Goal: Communication & Community: Connect with others

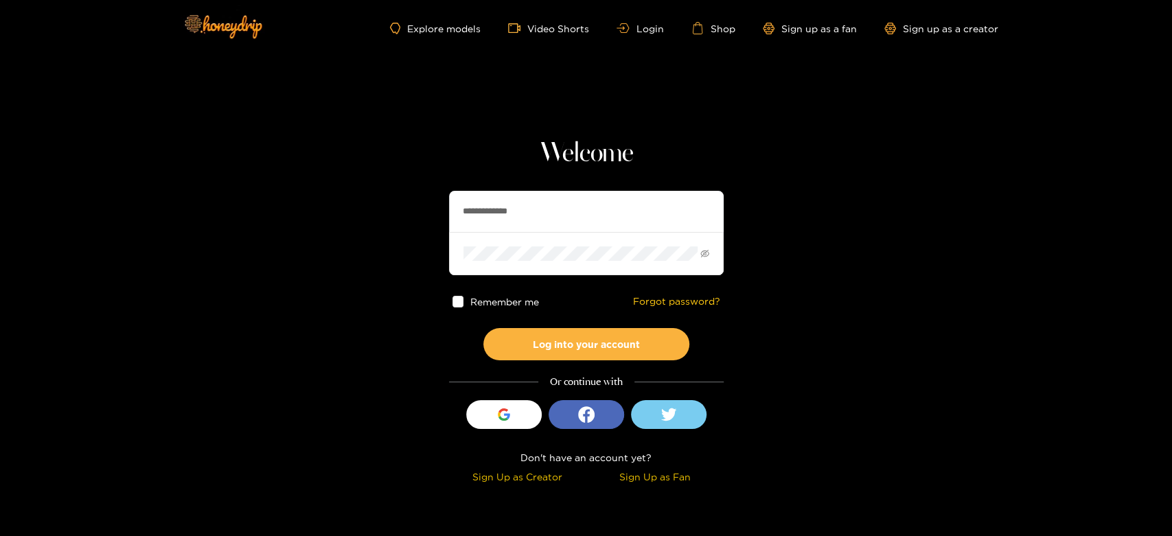
drag, startPoint x: 578, startPoint y: 198, endPoint x: 411, endPoint y: 203, distance: 166.9
click at [411, 203] on section "**********" at bounding box center [586, 244] width 1172 height 488
paste input "text"
type input "********"
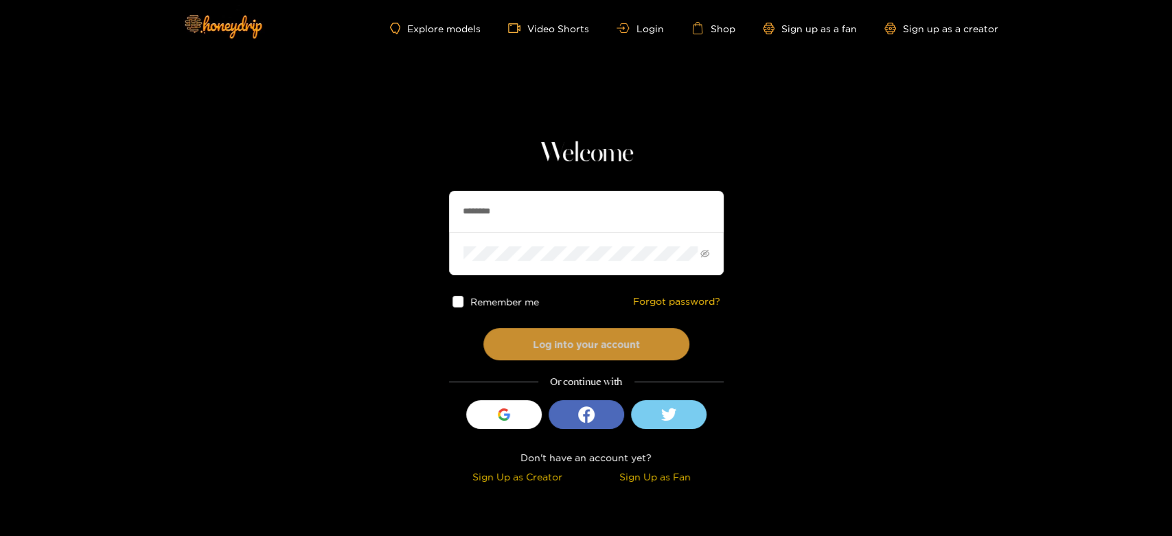
click at [542, 339] on button "Log into your account" at bounding box center [586, 344] width 206 height 32
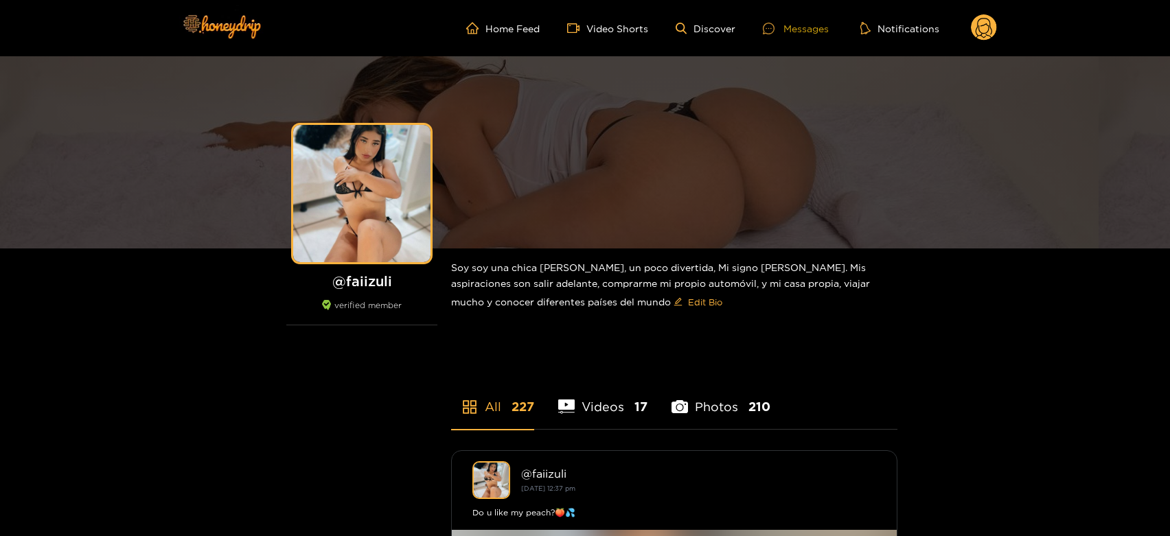
click at [807, 25] on div "Messages" at bounding box center [796, 29] width 66 height 16
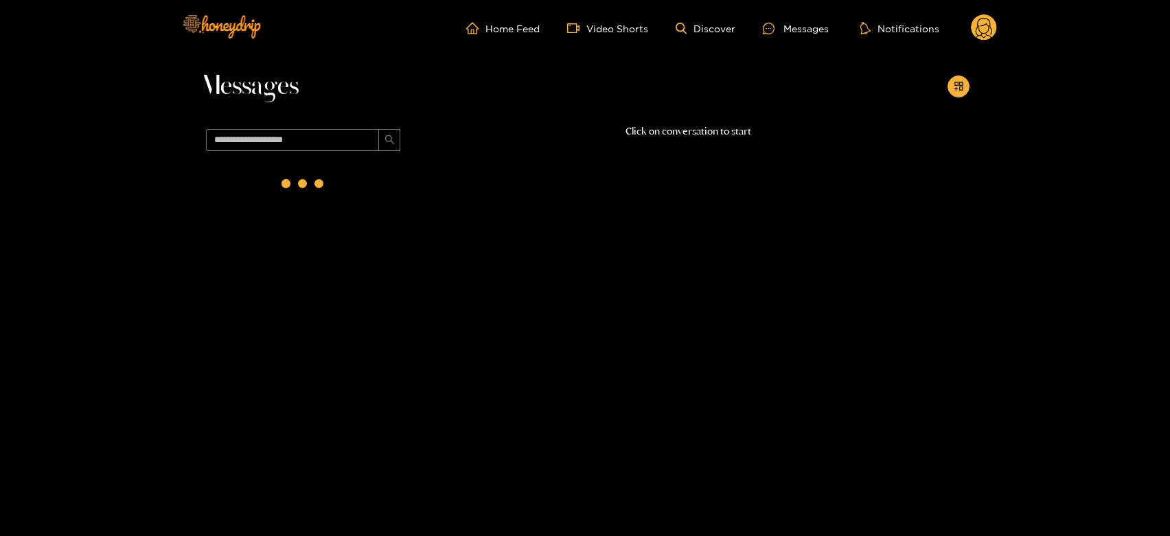
click at [347, 174] on div at bounding box center [303, 187] width 206 height 60
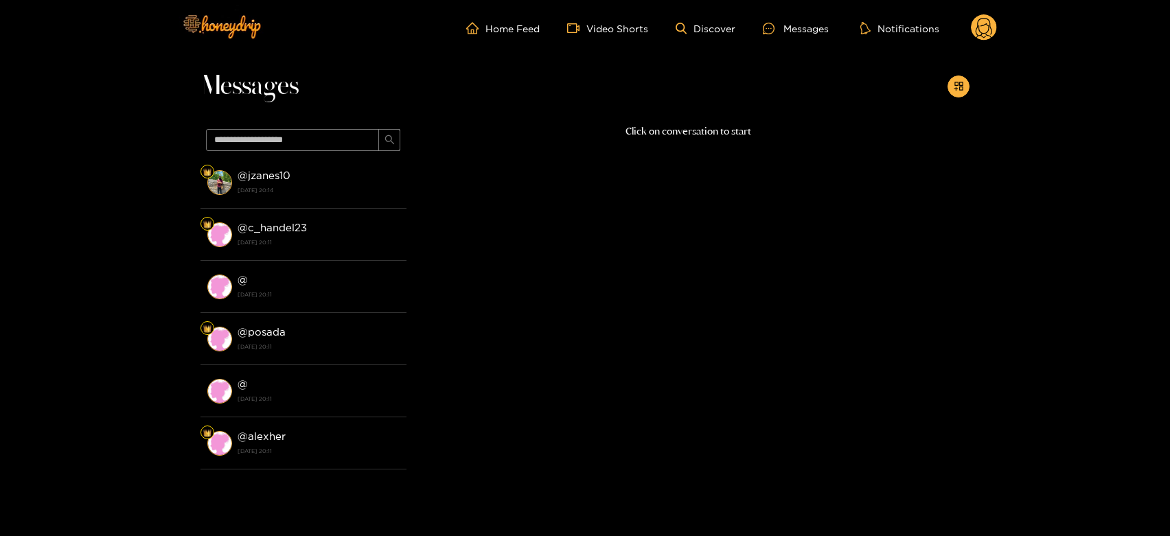
click at [347, 174] on div "@ jzanes10 16 September 2025 20:14" at bounding box center [319, 182] width 162 height 31
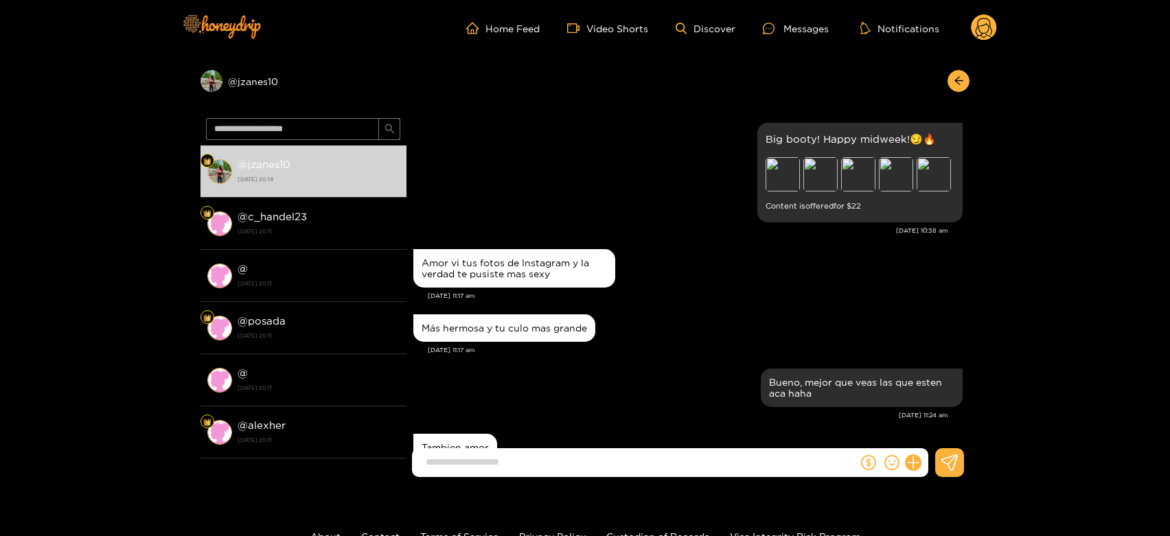
scroll to position [1928, 0]
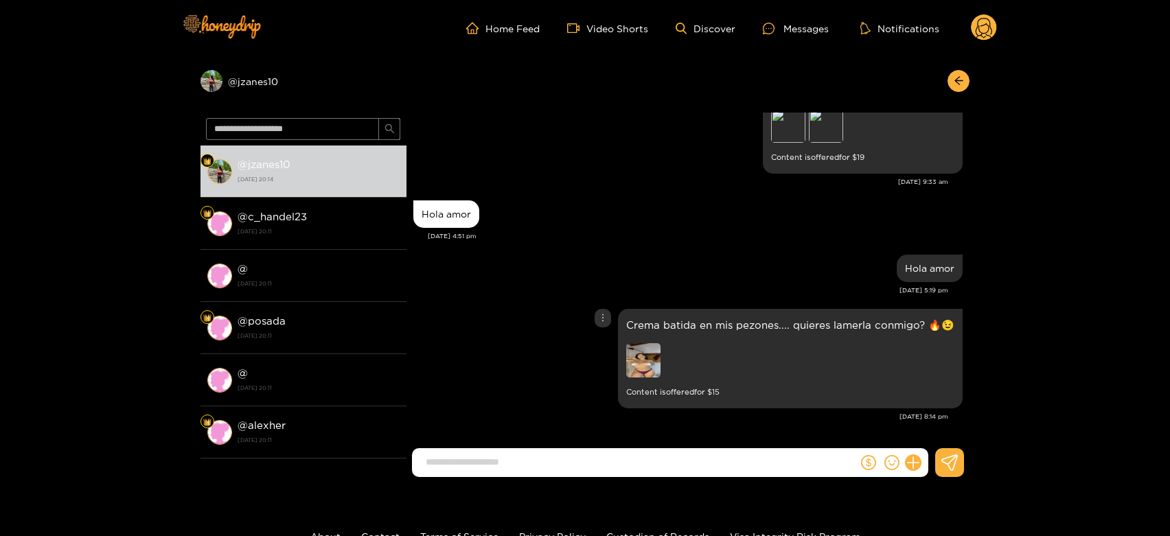
click at [655, 367] on img at bounding box center [643, 360] width 34 height 34
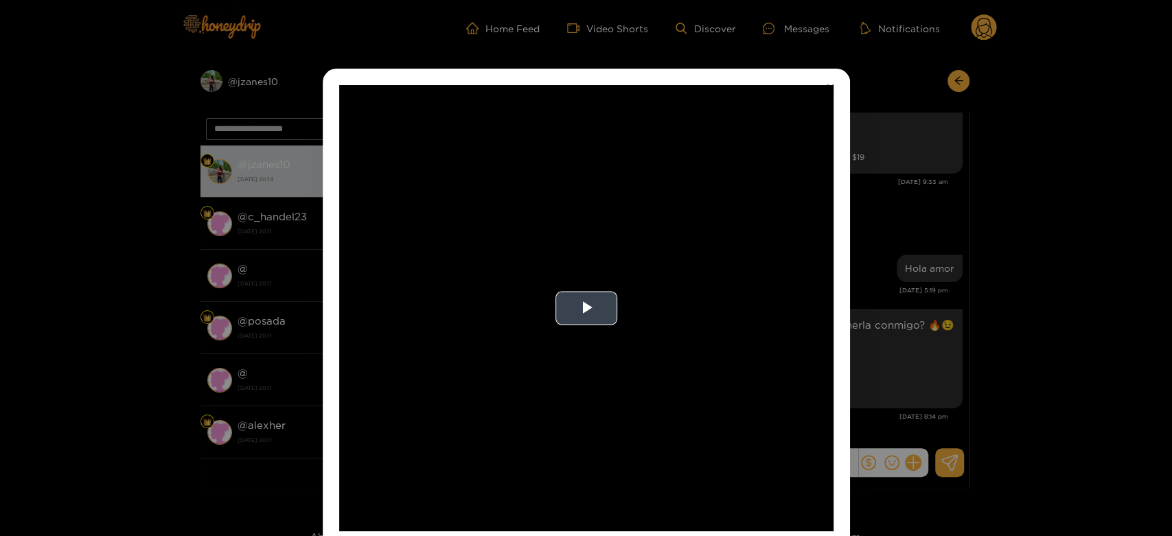
click at [705, 306] on video "Video Player" at bounding box center [586, 308] width 494 height 446
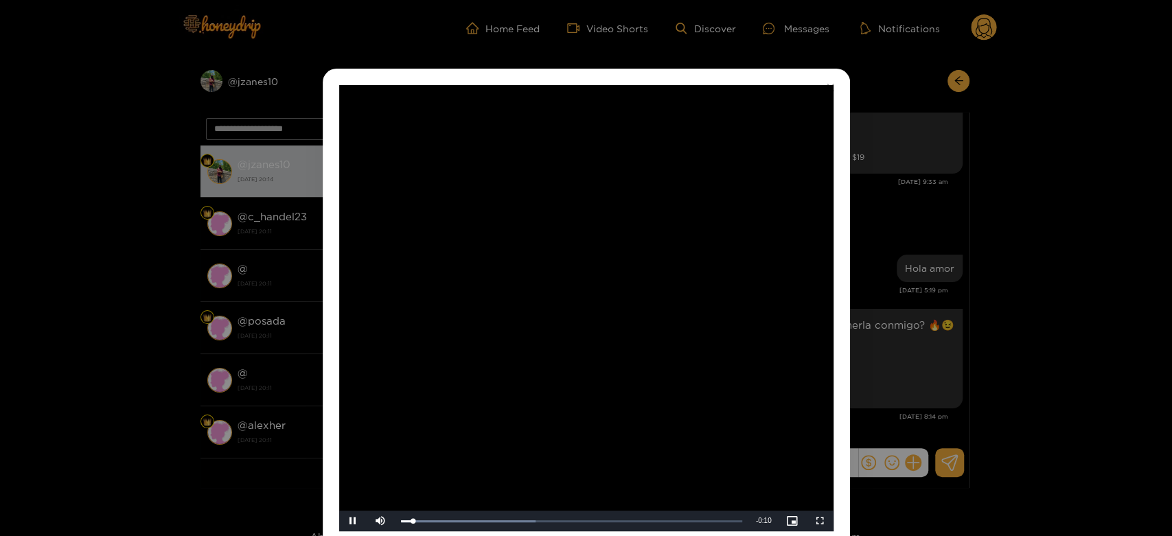
click at [705, 306] on video "Video Player" at bounding box center [586, 308] width 494 height 446
click at [899, 292] on div "**********" at bounding box center [586, 268] width 1172 height 536
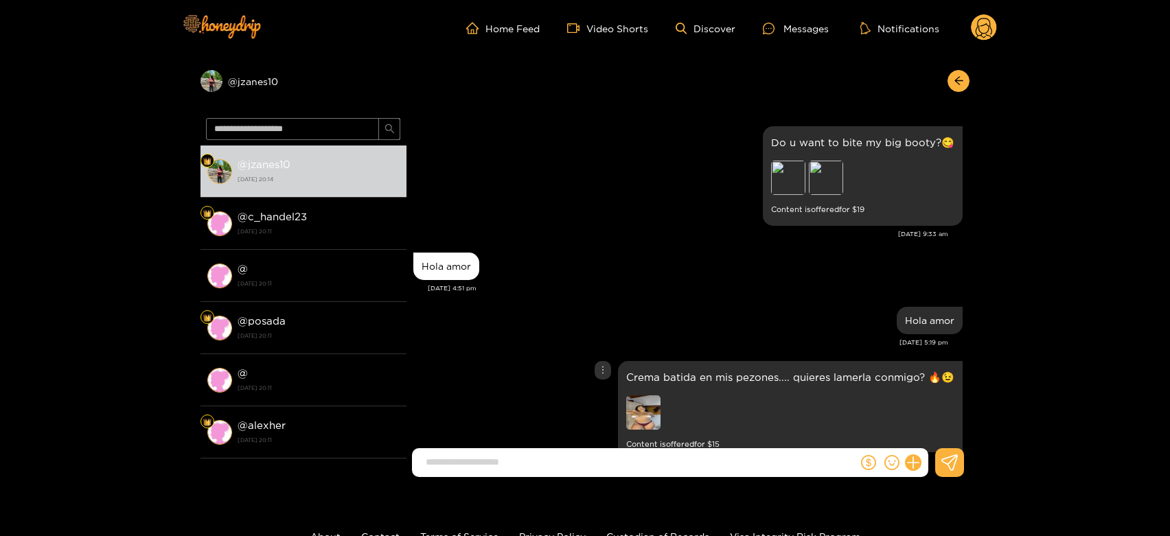
scroll to position [1851, 0]
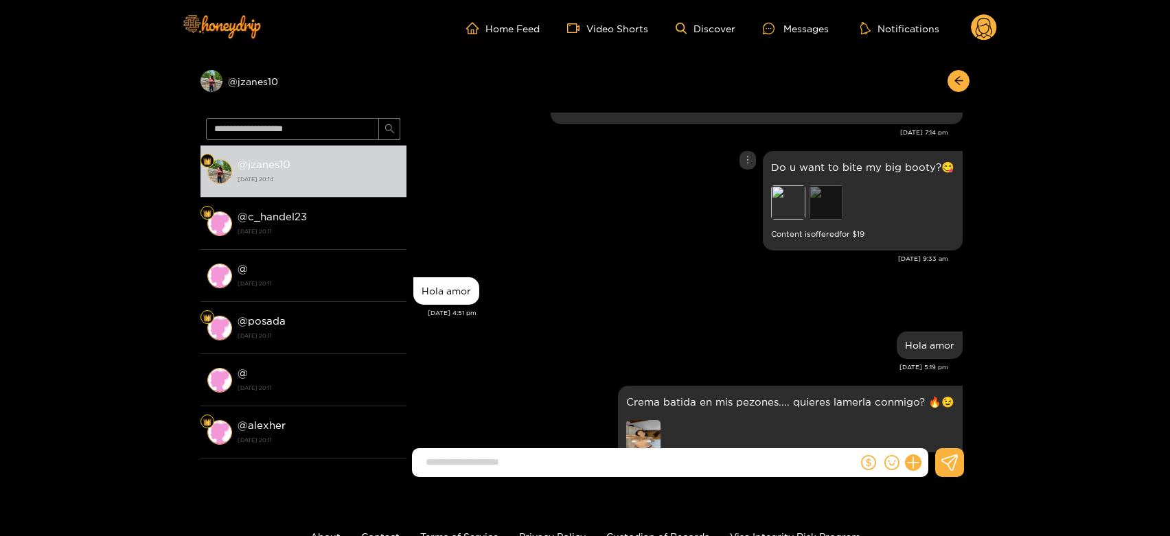
click at [817, 198] on div "Preview" at bounding box center [826, 202] width 34 height 34
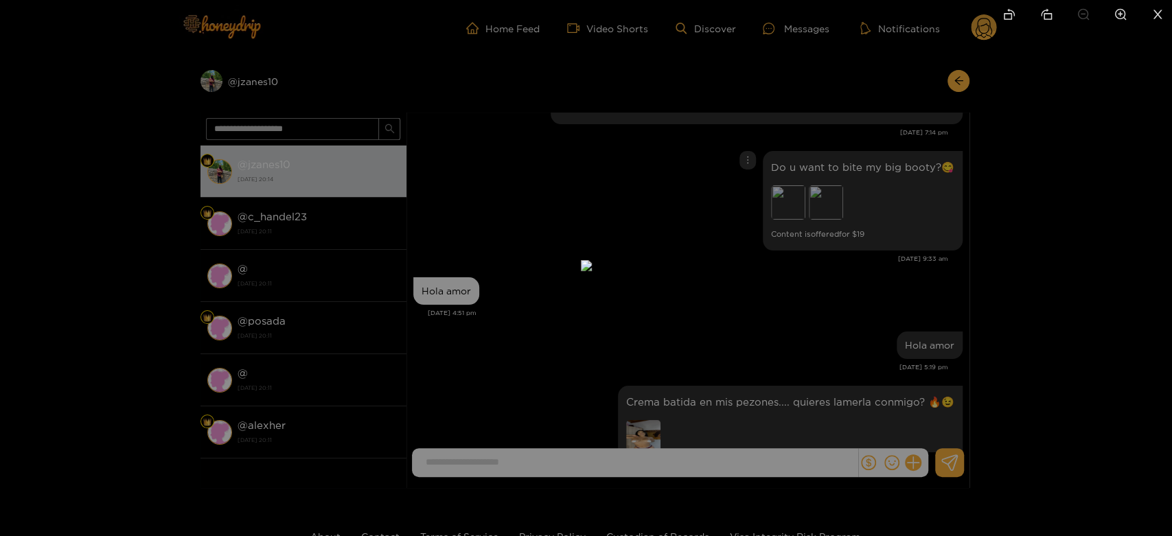
click at [873, 273] on div at bounding box center [586, 268] width 1172 height 536
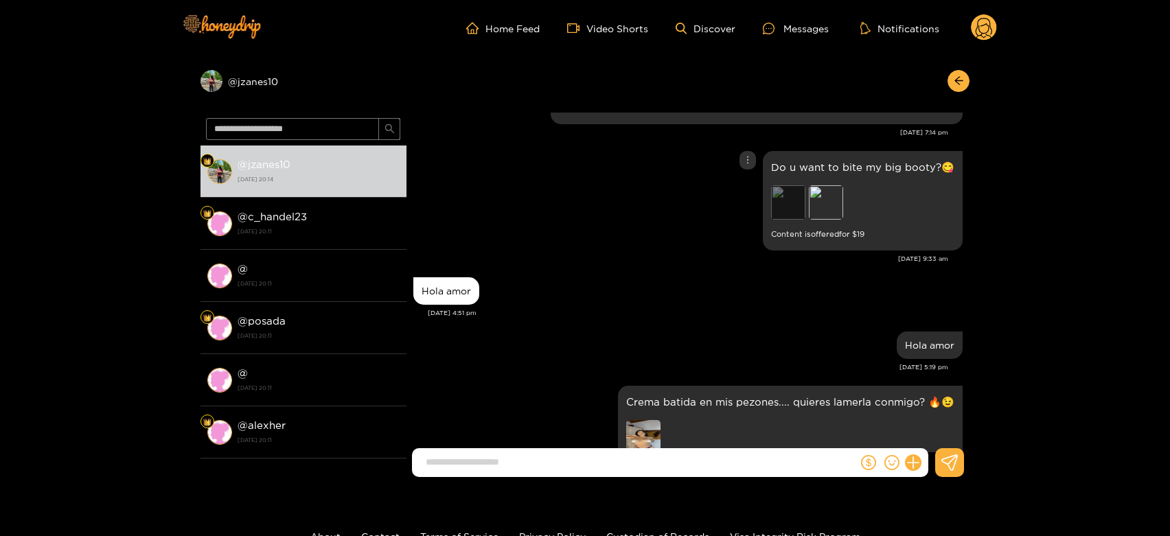
click at [791, 205] on div "Preview" at bounding box center [788, 202] width 34 height 34
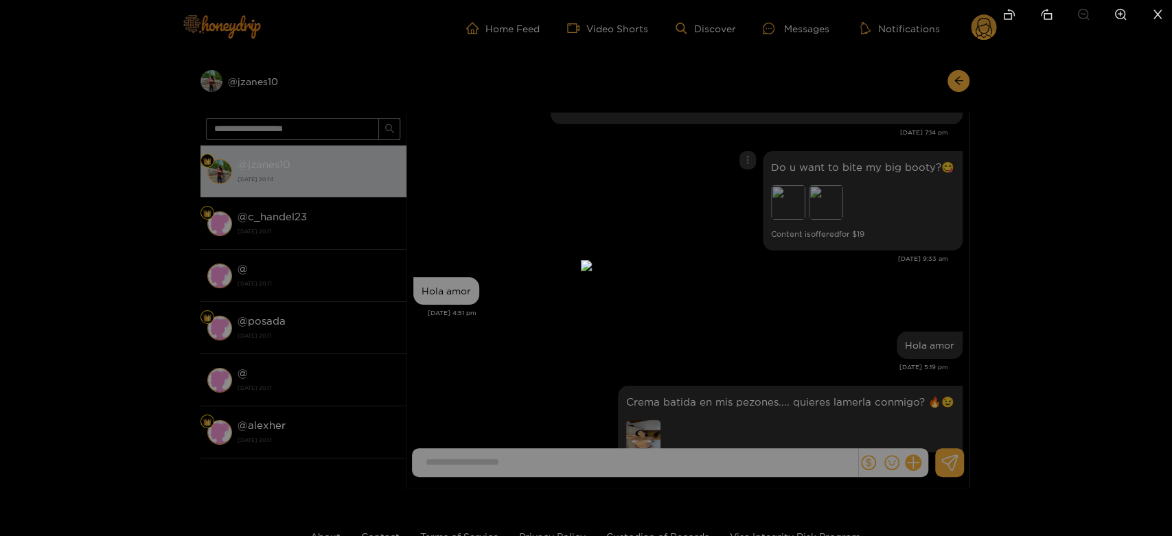
click at [868, 325] on div at bounding box center [586, 268] width 1172 height 536
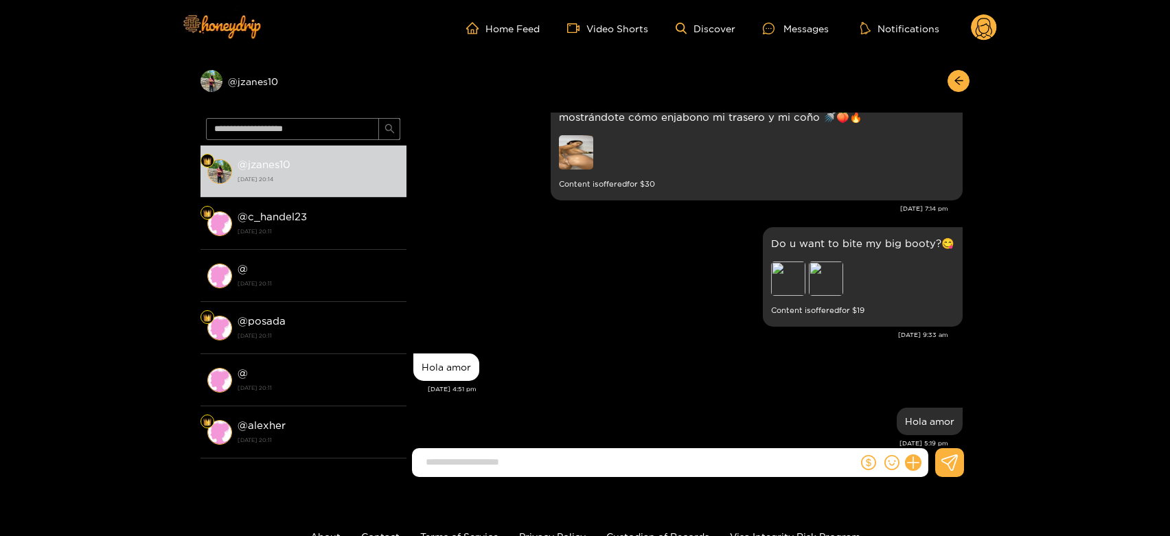
scroll to position [1698, 0]
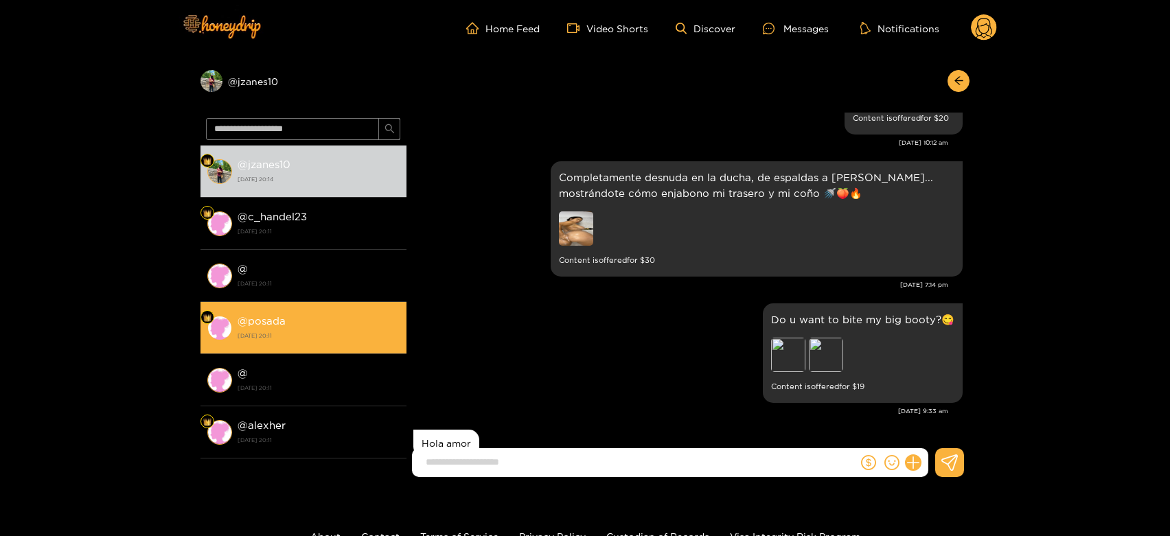
click at [373, 306] on li "@ posada 16 September 2025 20:11" at bounding box center [303, 328] width 206 height 52
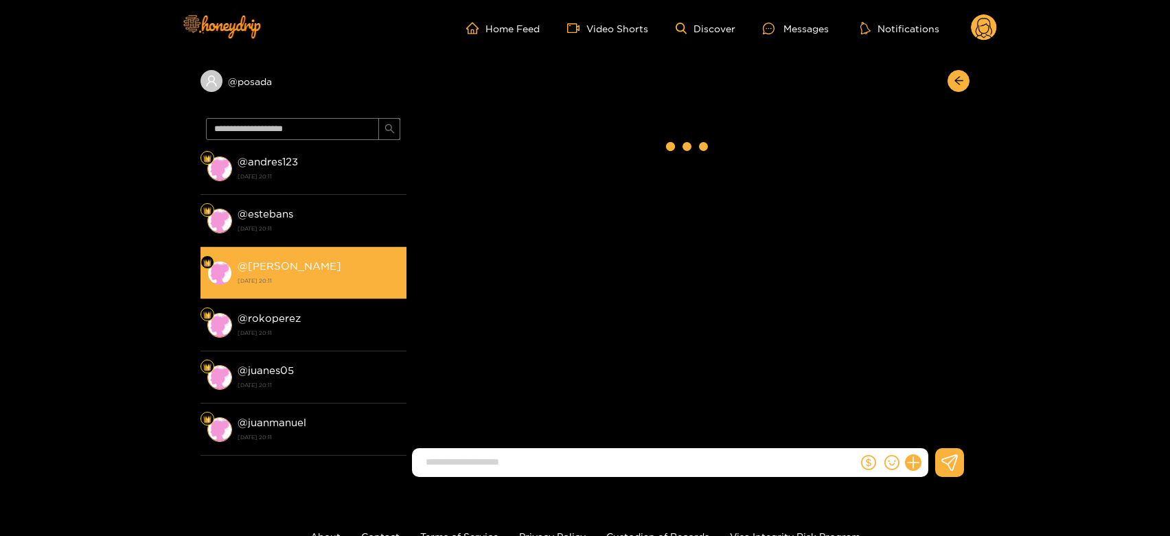
scroll to position [381, 0]
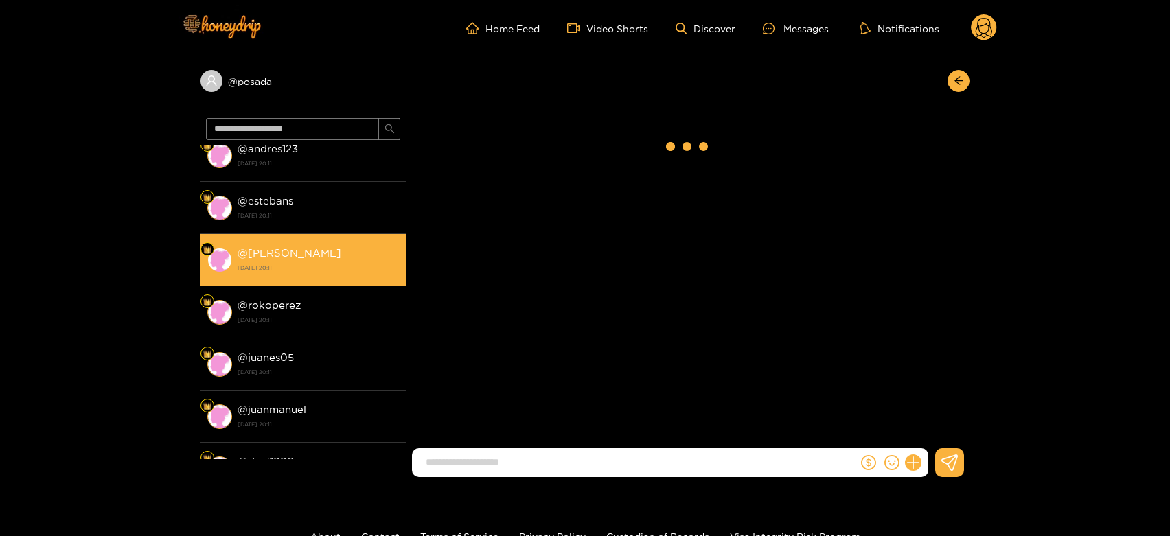
click at [295, 322] on strong "16 September 2025 20:11" at bounding box center [319, 320] width 162 height 12
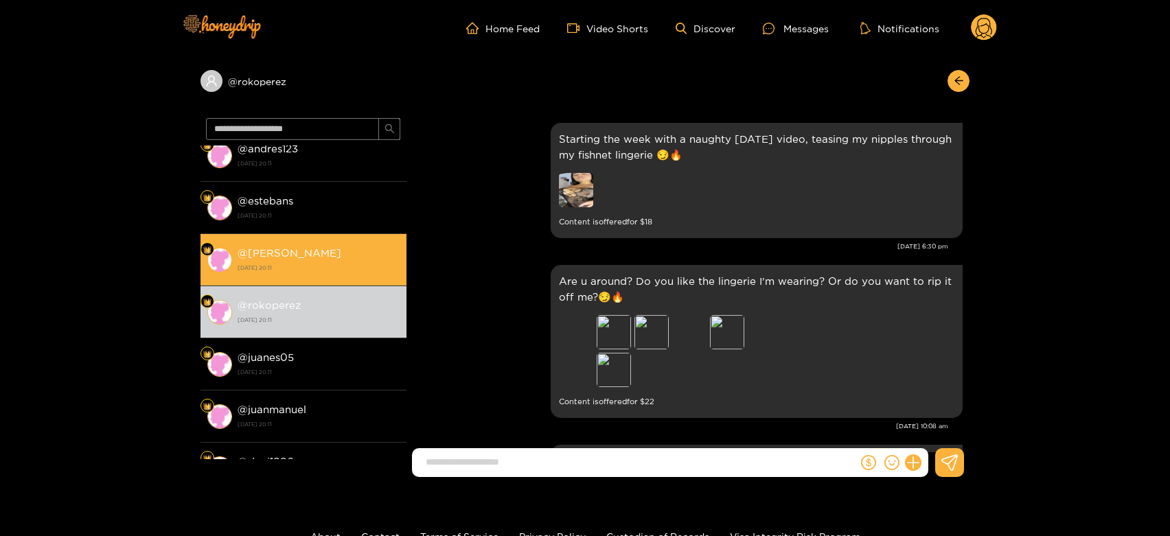
scroll to position [3072, 0]
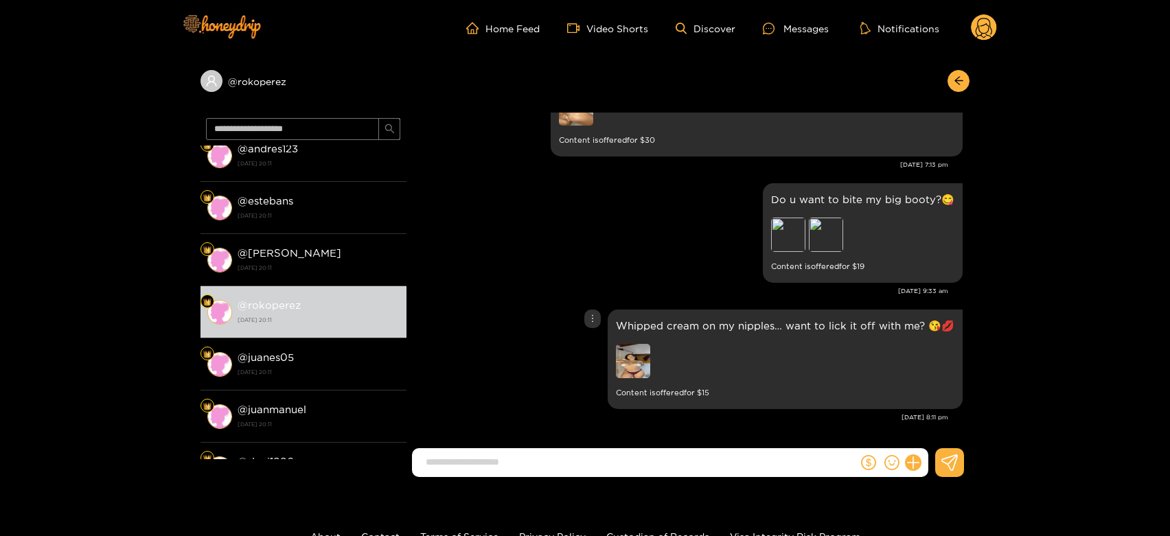
click at [647, 361] on img at bounding box center [633, 361] width 34 height 34
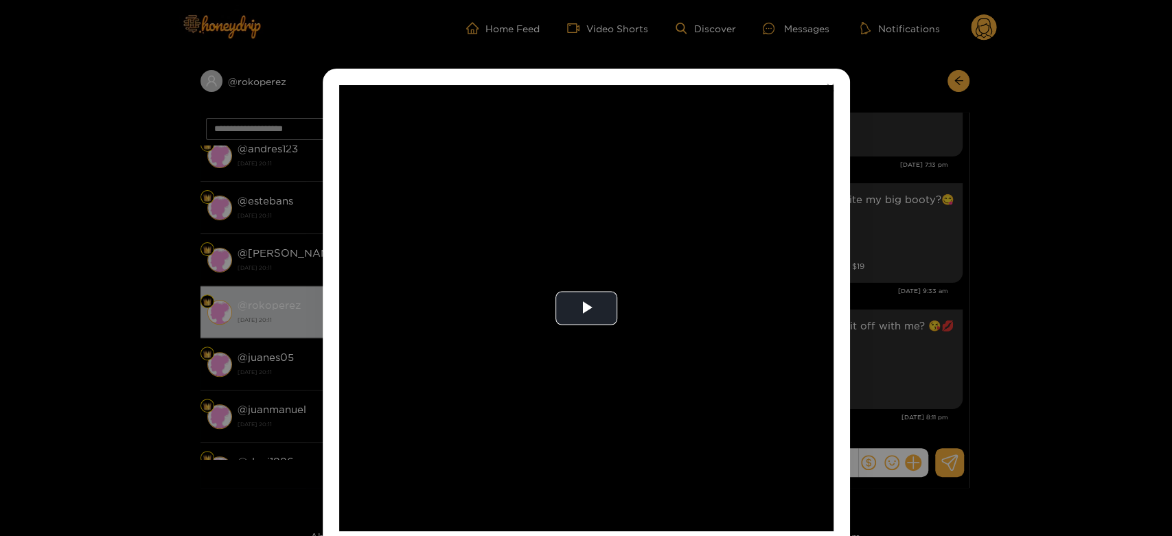
click at [647, 361] on video "Video Player" at bounding box center [586, 308] width 494 height 446
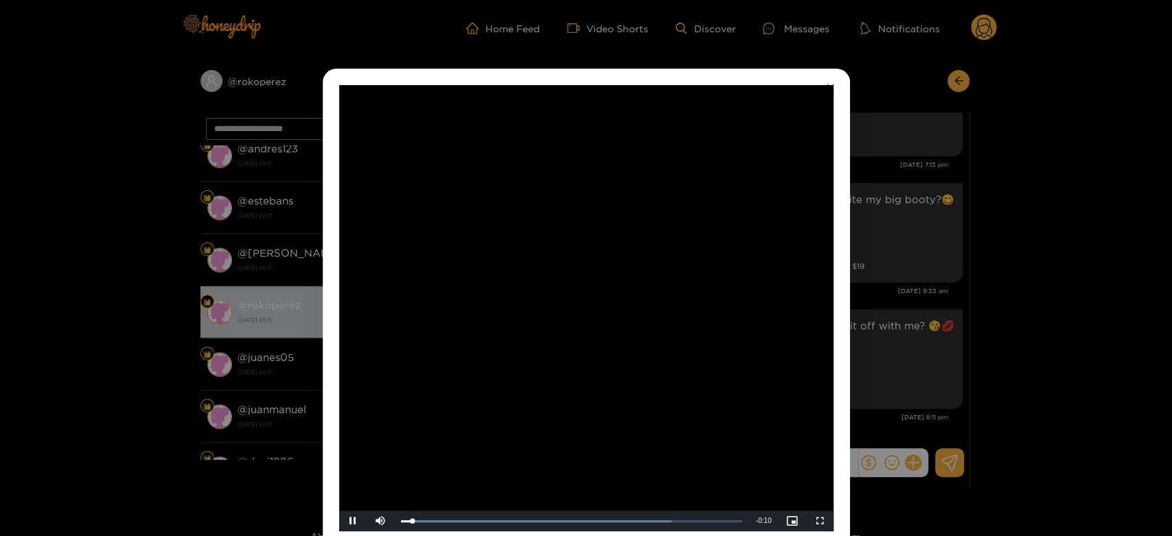
click at [647, 363] on video "Video Player" at bounding box center [586, 308] width 494 height 446
click at [825, 348] on video "Video Player" at bounding box center [586, 308] width 494 height 446
click at [719, 335] on video "Video Player" at bounding box center [586, 308] width 494 height 446
click at [875, 301] on div "**********" at bounding box center [586, 268] width 1172 height 536
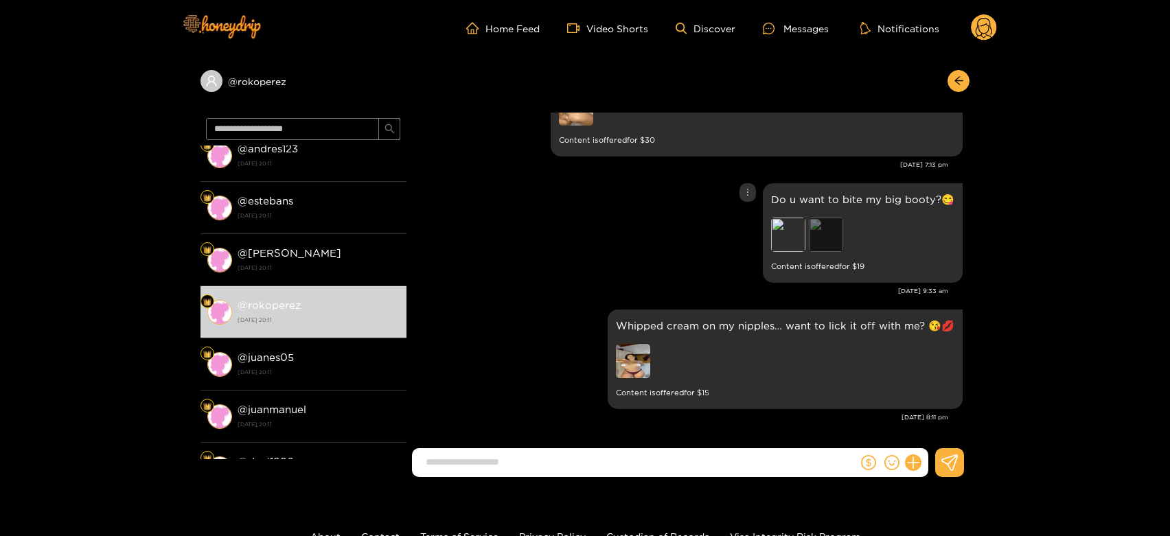
click at [825, 235] on div "Preview" at bounding box center [826, 235] width 34 height 34
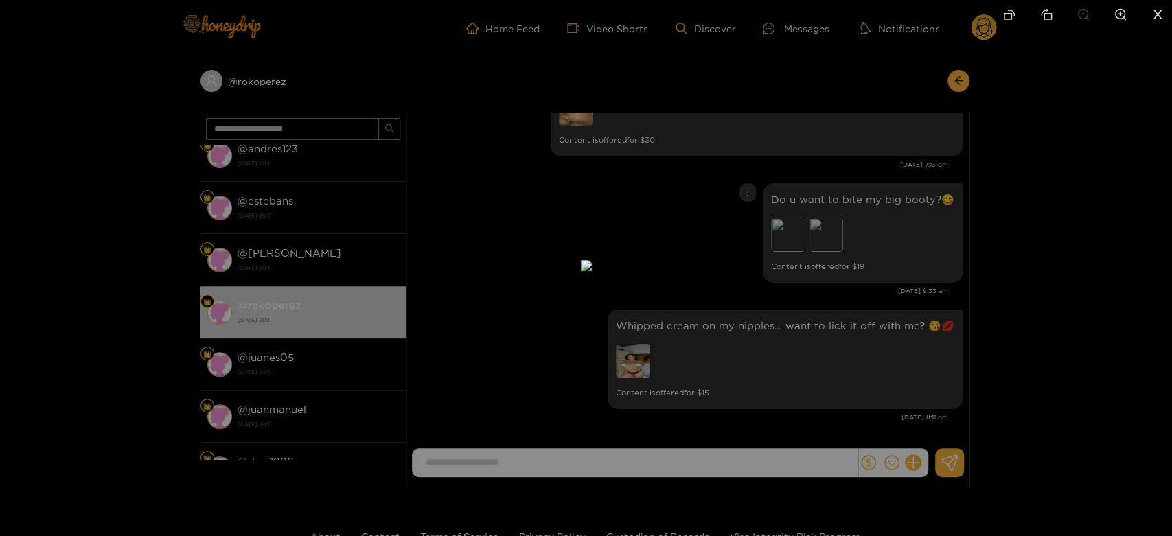
click at [879, 330] on div at bounding box center [586, 268] width 1172 height 536
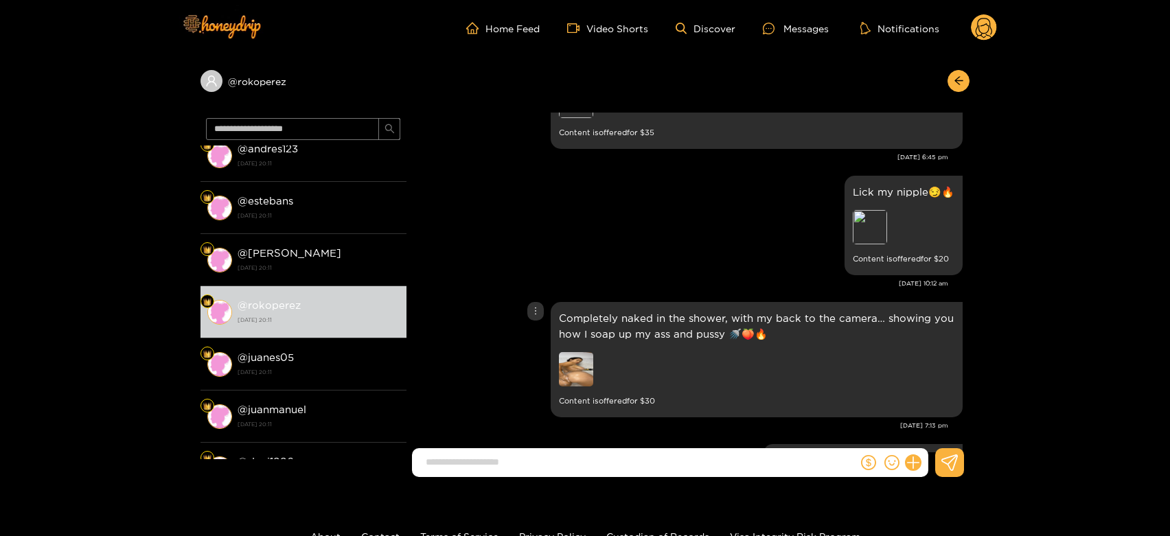
scroll to position [2767, 0]
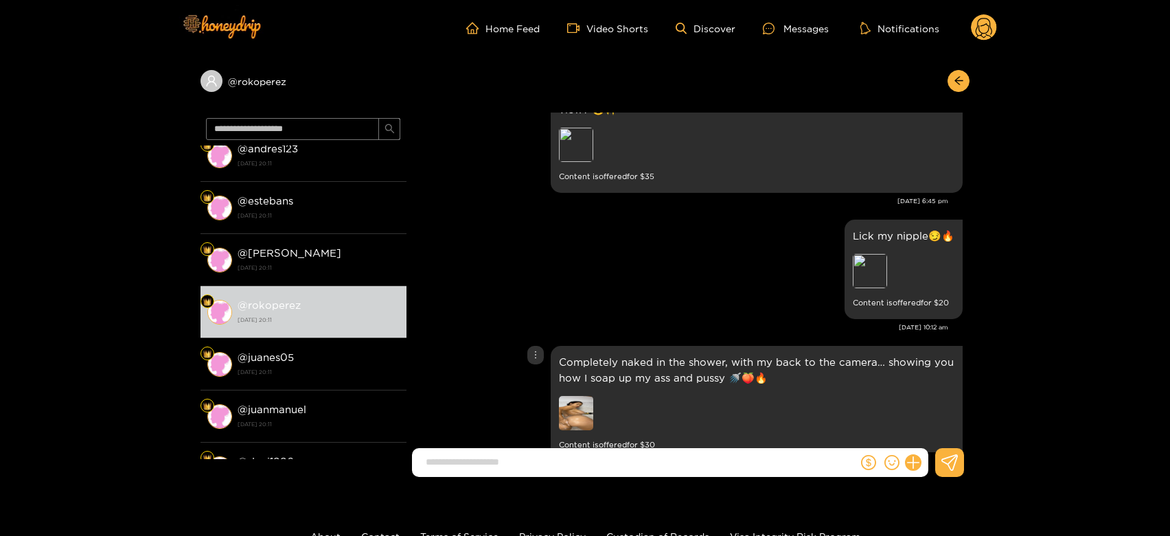
click at [571, 402] on img at bounding box center [576, 413] width 34 height 34
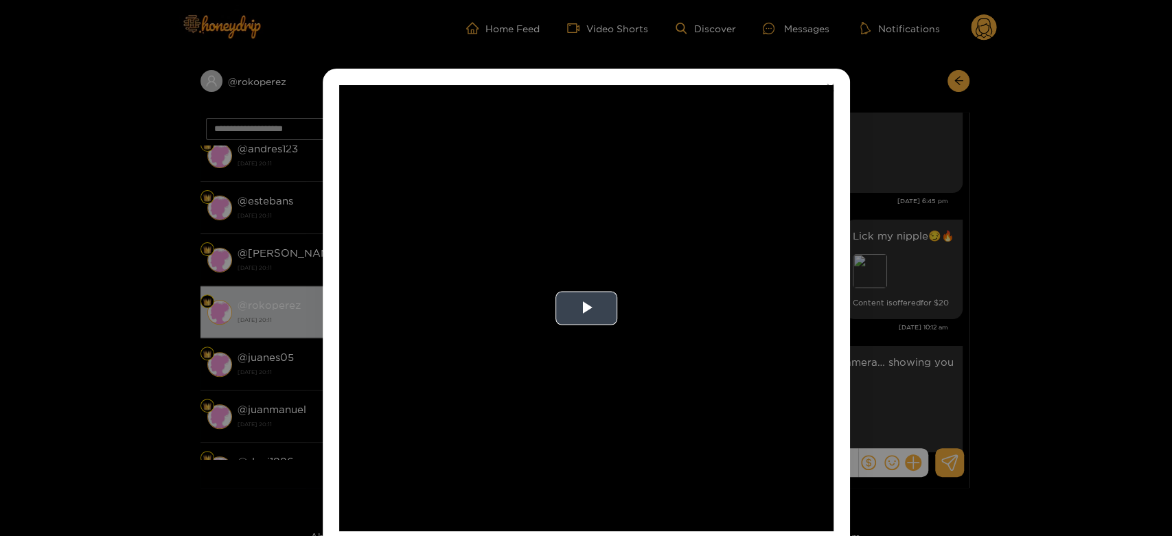
click at [575, 398] on video "Video Player" at bounding box center [586, 308] width 494 height 446
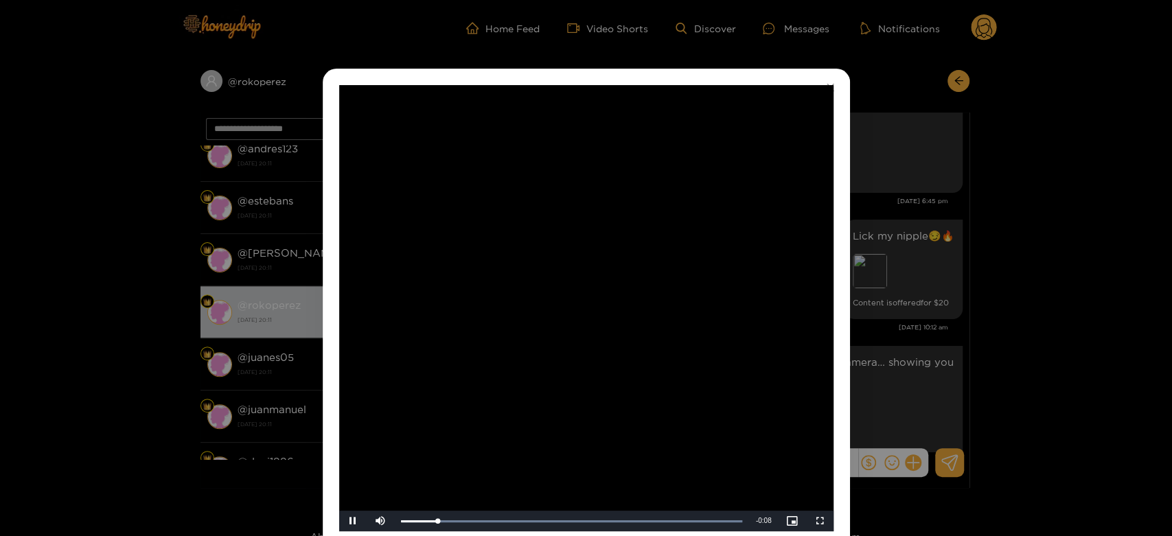
click at [575, 398] on video "Video Player" at bounding box center [586, 308] width 494 height 446
click at [934, 349] on div "**********" at bounding box center [586, 268] width 1172 height 536
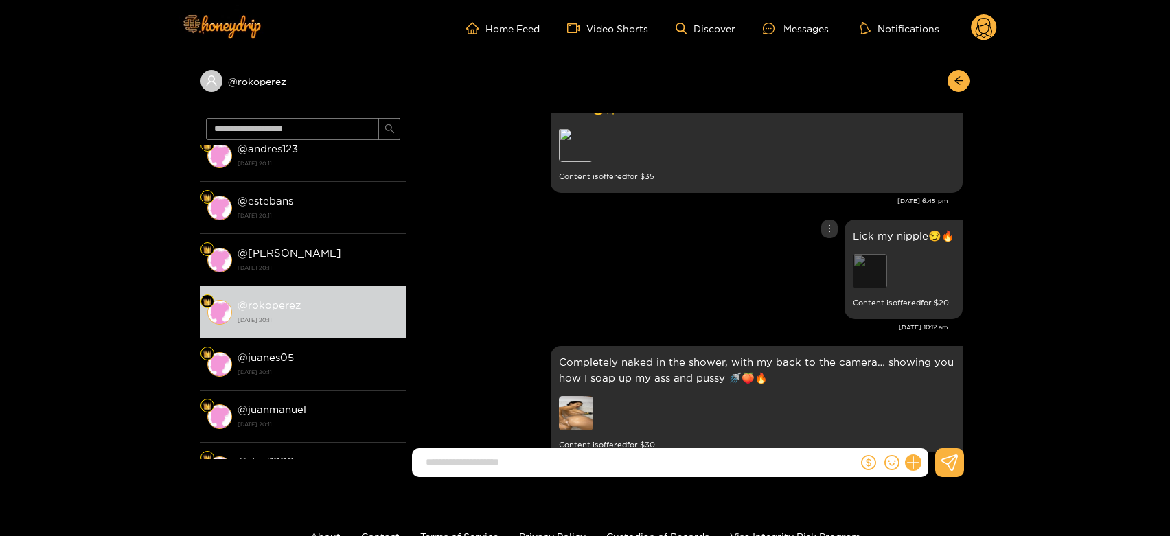
click at [869, 275] on div "Preview" at bounding box center [870, 271] width 34 height 34
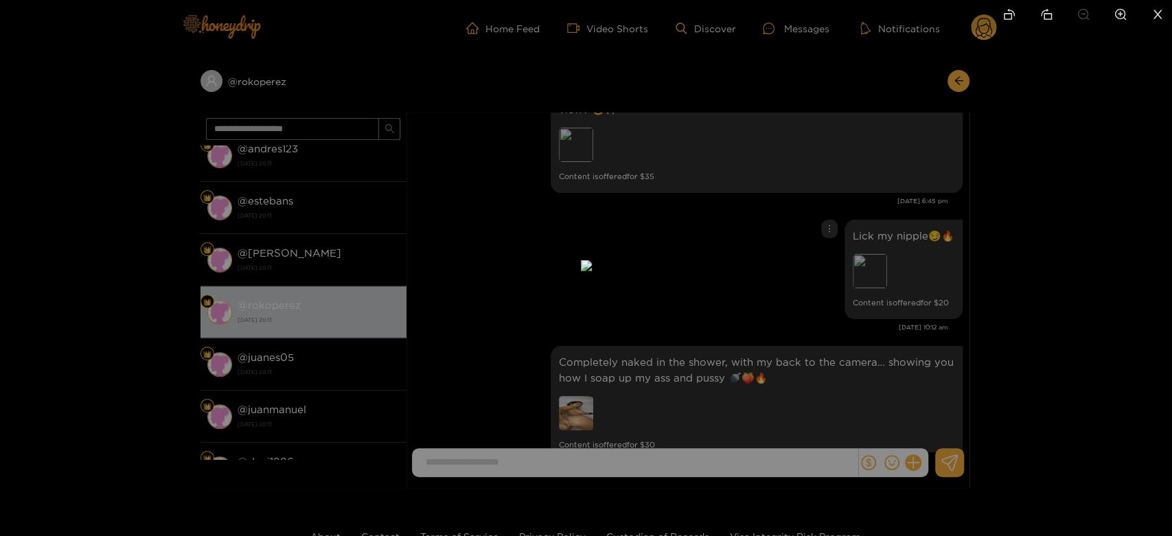
click at [820, 317] on div at bounding box center [586, 268] width 1172 height 536
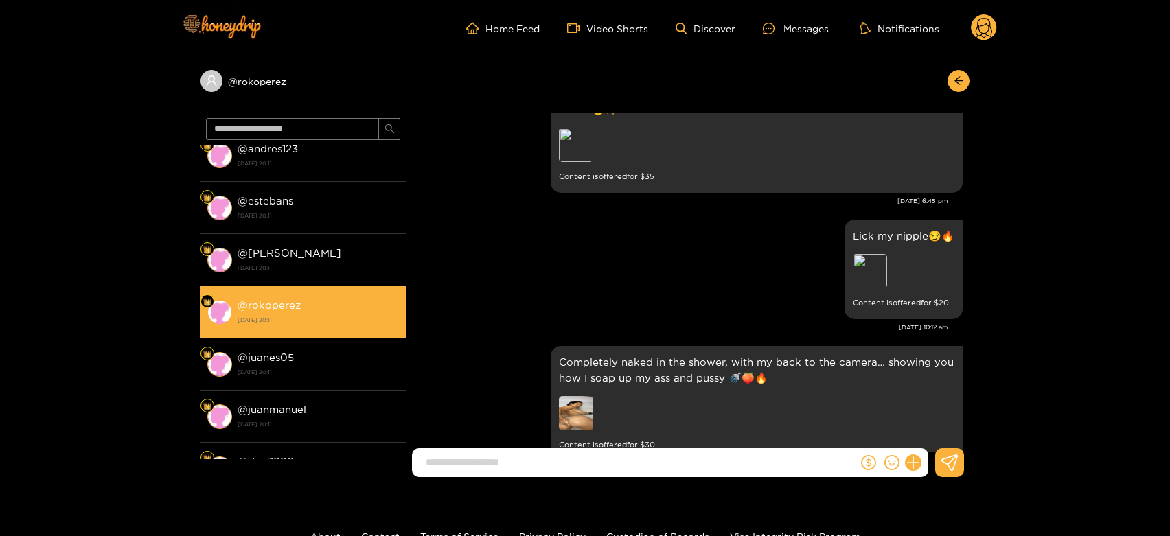
click at [290, 334] on li "@ rokoperez 16 September 2025 20:11" at bounding box center [303, 312] width 206 height 52
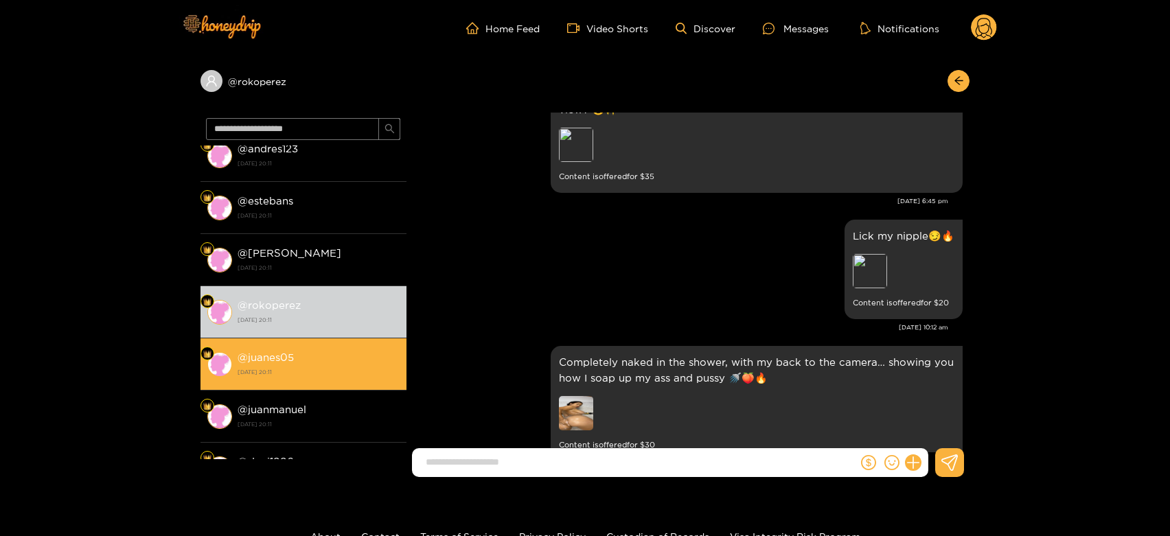
click at [292, 351] on strong "@ juanes05" at bounding box center [266, 357] width 56 height 12
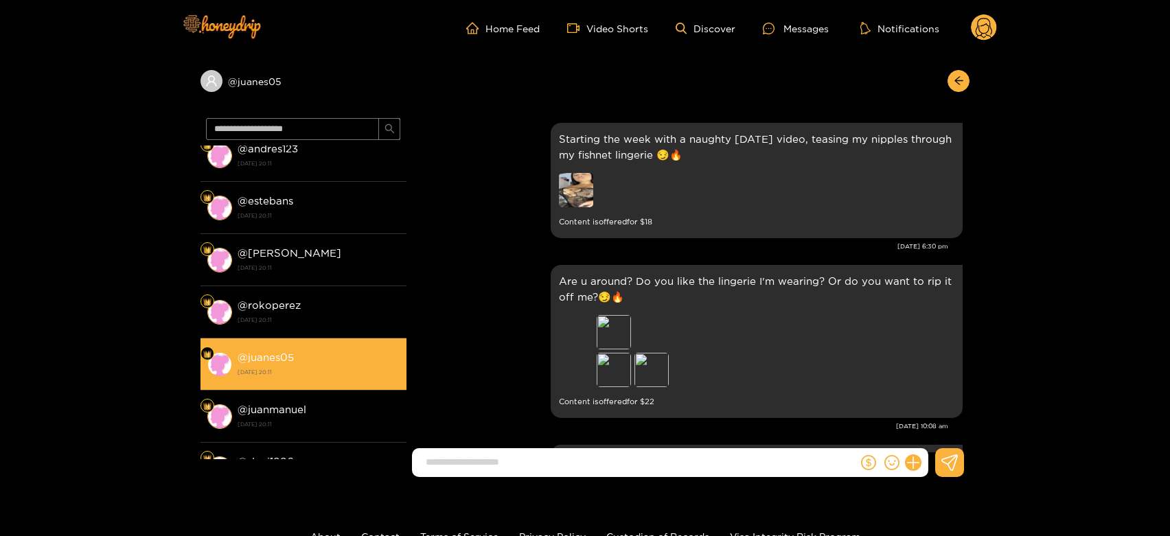
scroll to position [3072, 0]
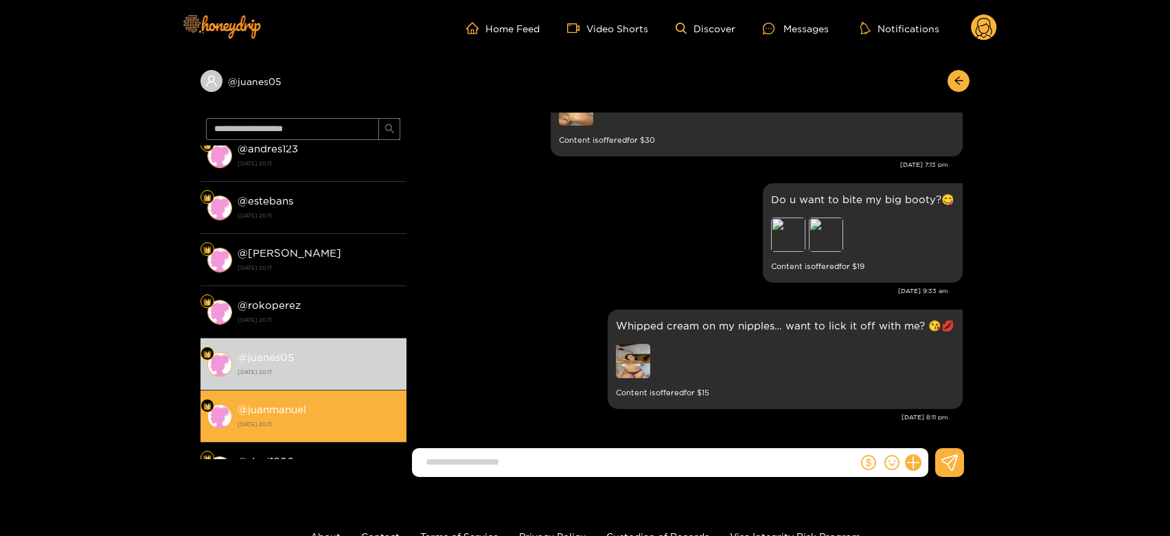
click at [300, 404] on strong "@ juanmanuel" at bounding box center [272, 410] width 69 height 12
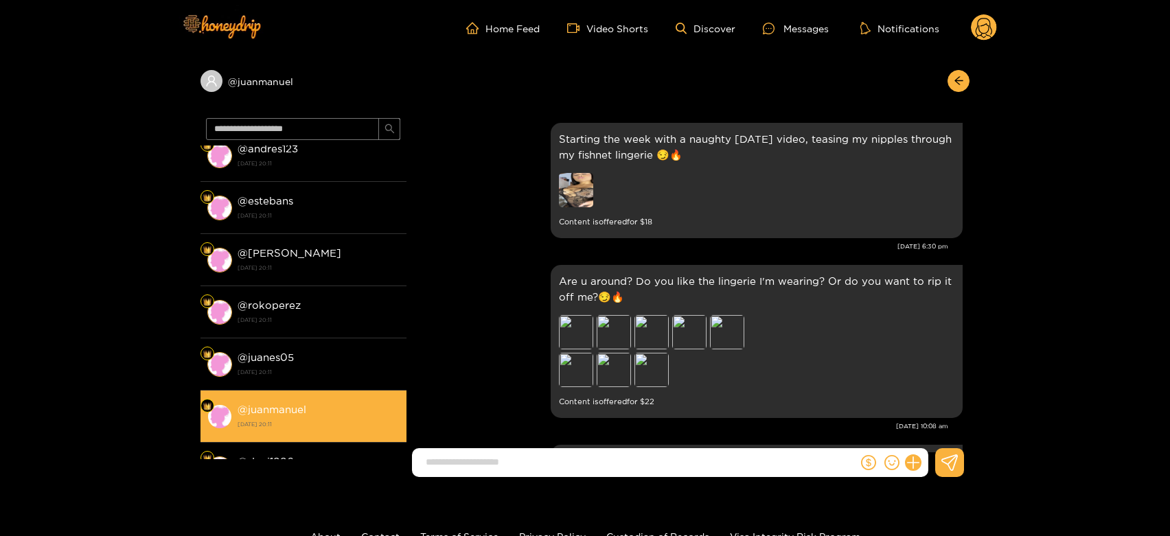
scroll to position [3072, 0]
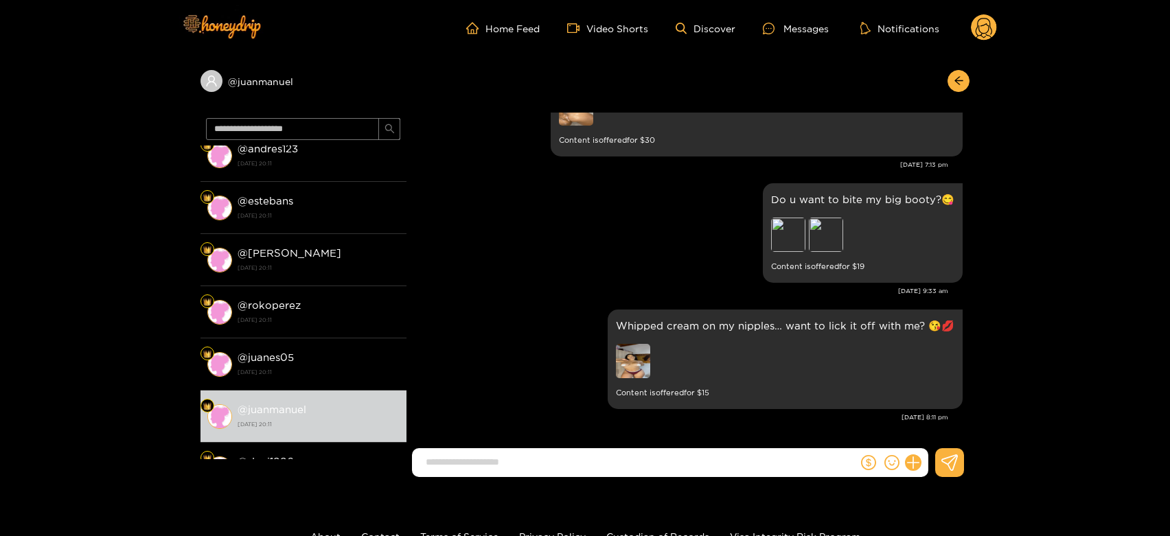
click at [989, 16] on circle at bounding box center [984, 27] width 26 height 26
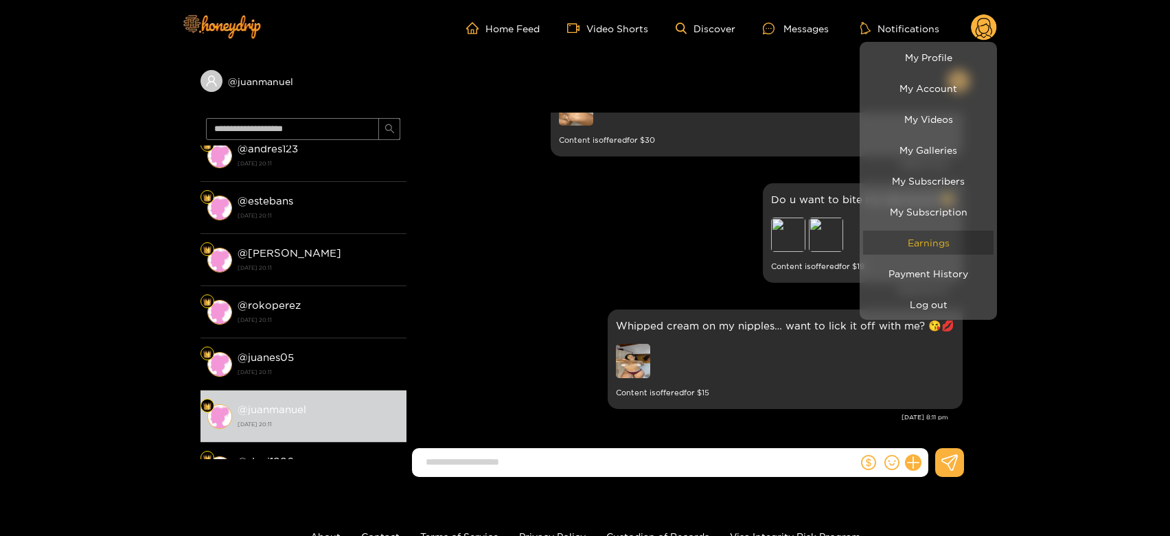
click at [951, 242] on link "Earnings" at bounding box center [928, 243] width 130 height 24
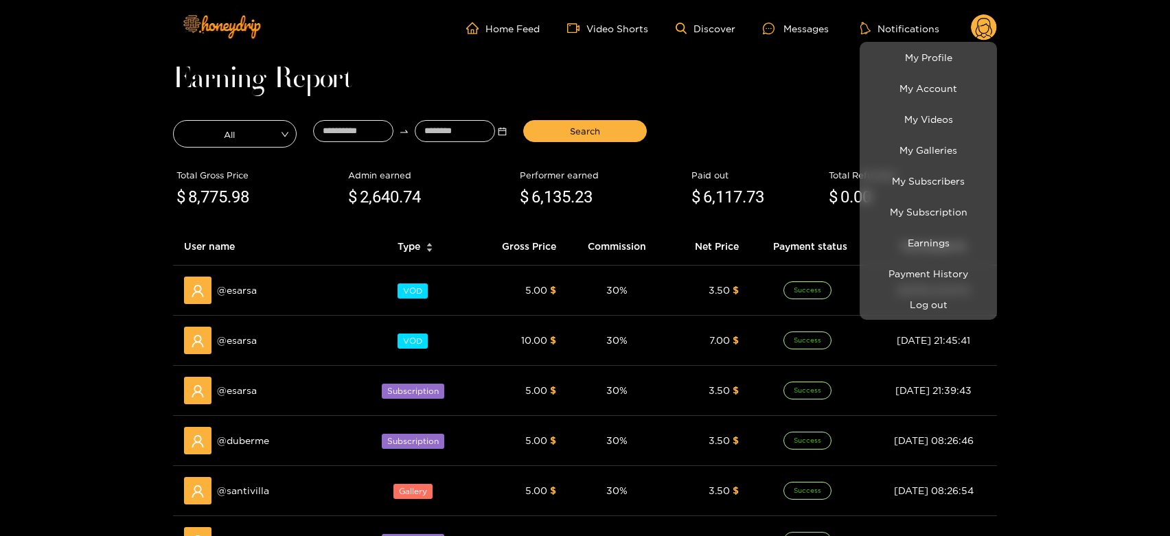
click at [252, 288] on div at bounding box center [585, 268] width 1170 height 536
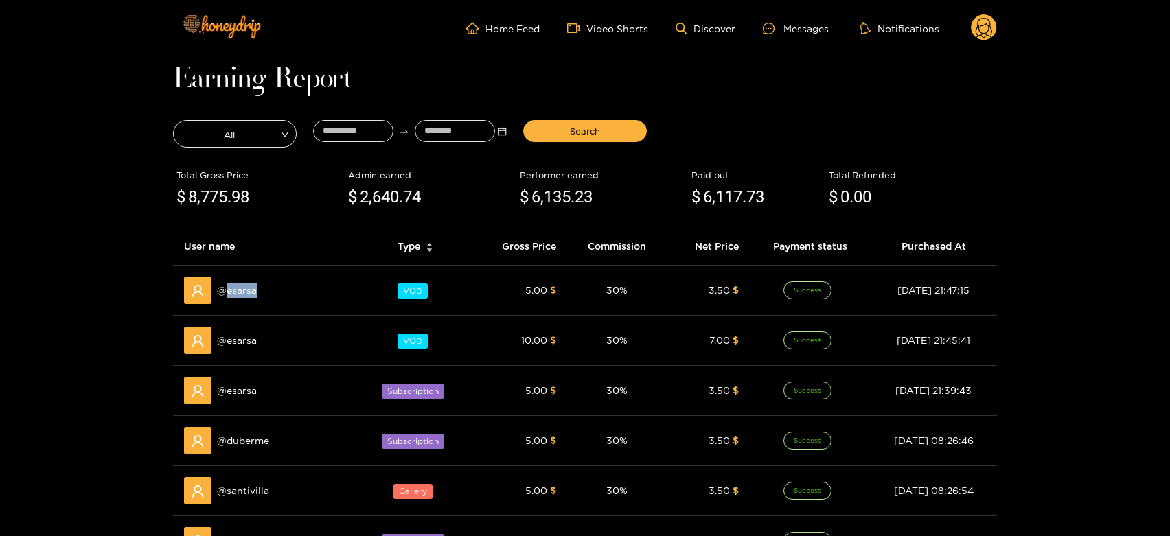
click at [252, 288] on span "@ esarsa" at bounding box center [237, 290] width 40 height 15
copy span "esarsa"
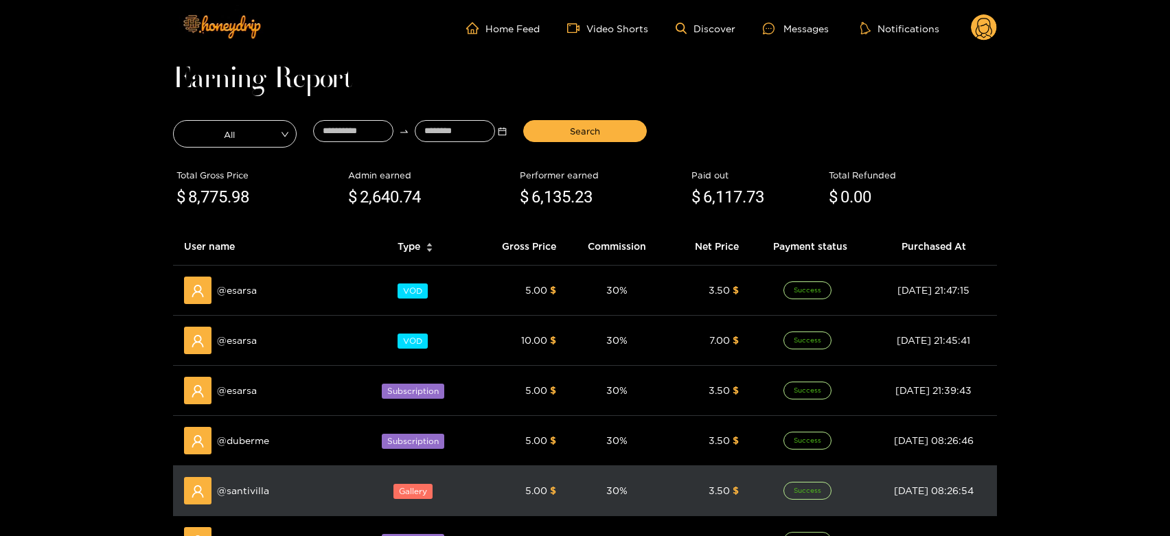
click at [238, 496] on span "@ santivilla" at bounding box center [243, 490] width 52 height 15
copy span "santivilla"
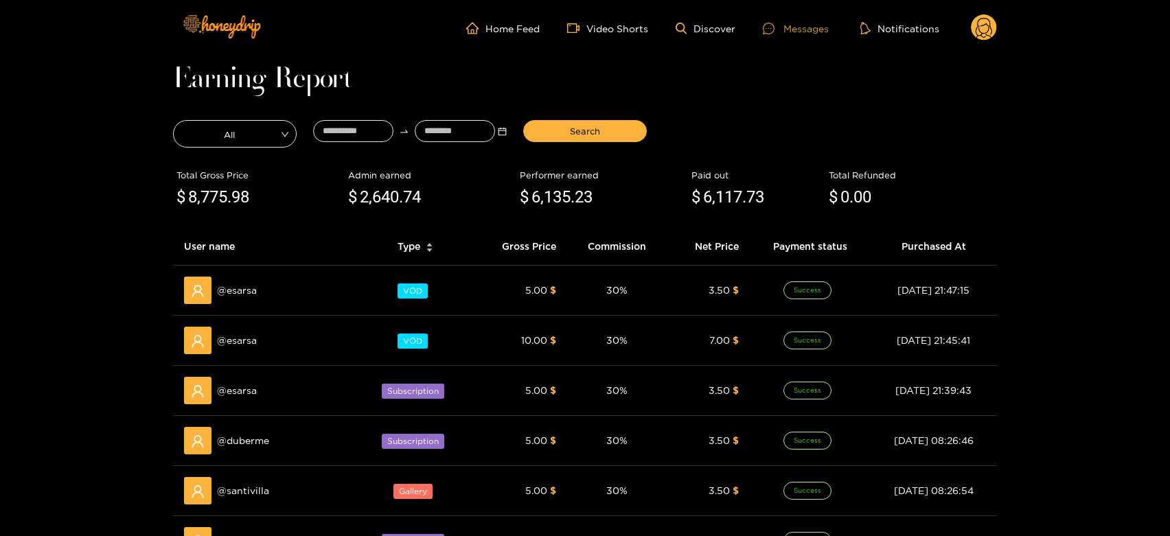
click at [798, 25] on div "Messages" at bounding box center [796, 29] width 66 height 16
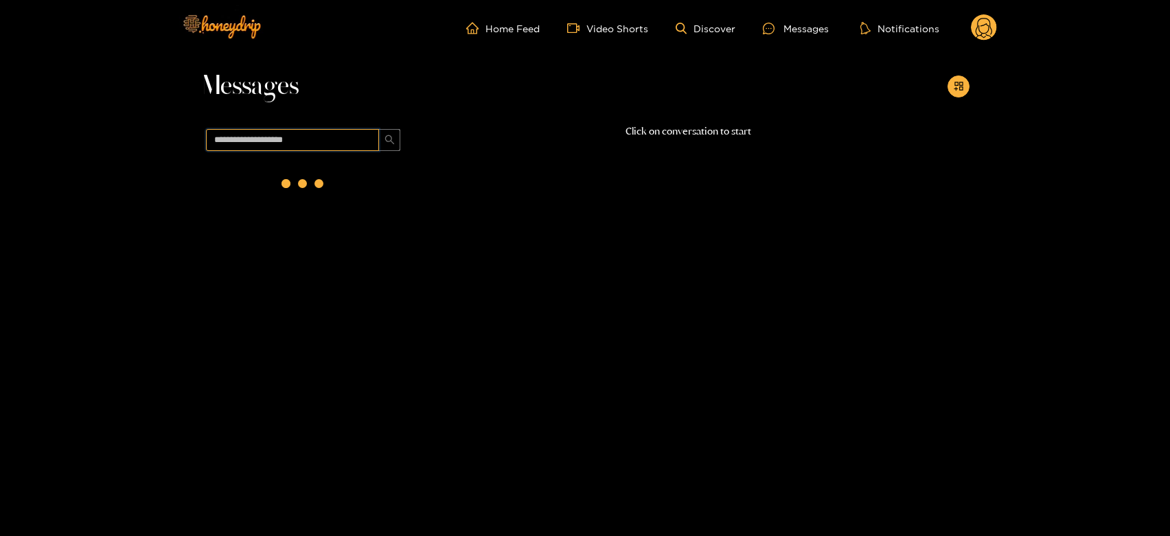
click at [303, 139] on input "text" at bounding box center [292, 140] width 173 height 22
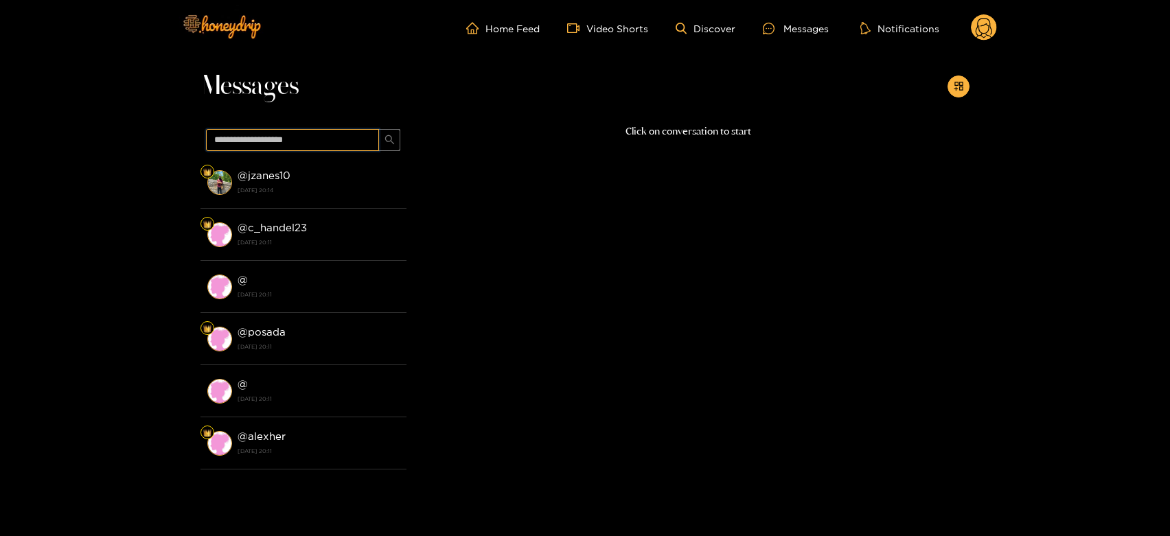
paste input "**********"
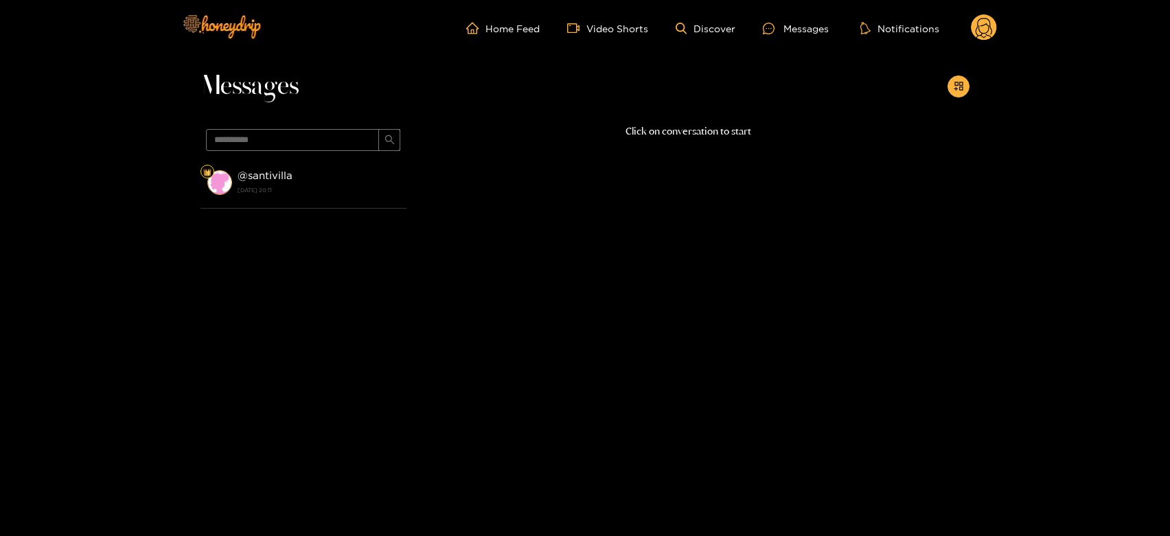
click at [312, 178] on div "@ santivilla 16 September 2025 20:11" at bounding box center [319, 182] width 162 height 31
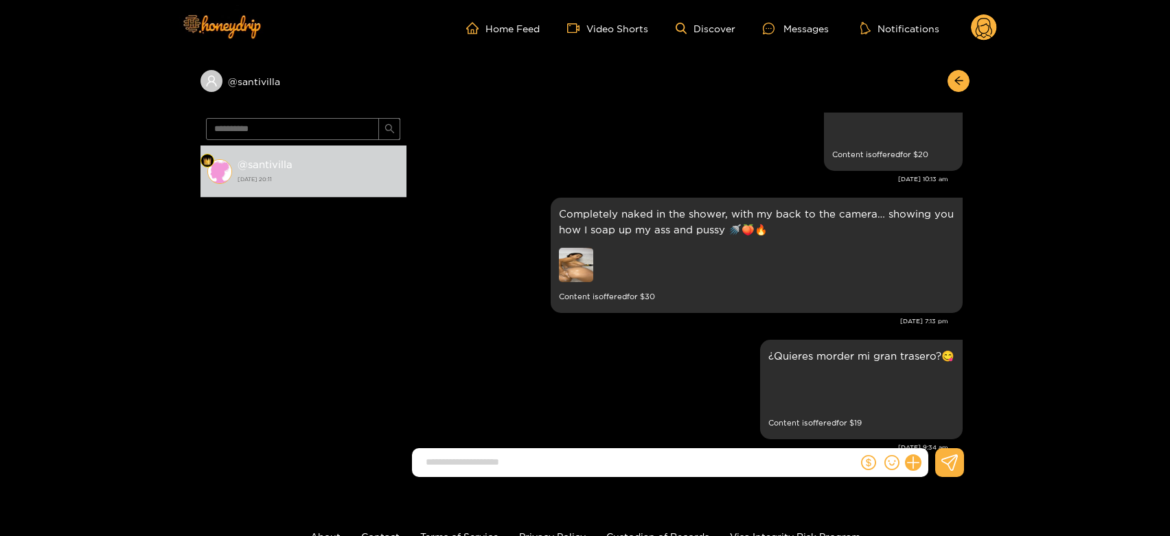
scroll to position [2839, 0]
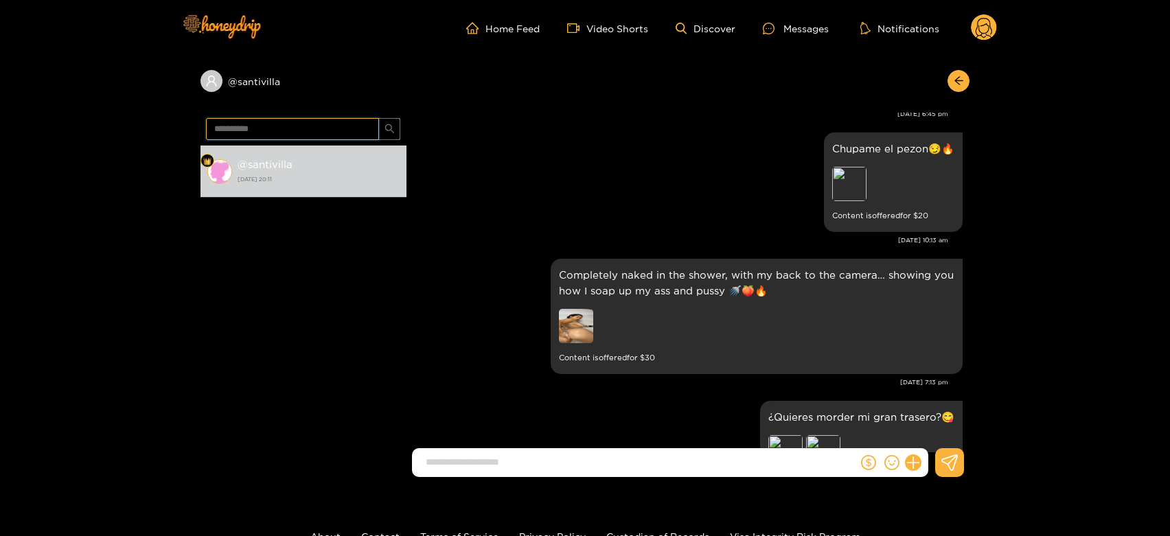
click at [290, 125] on input "**********" at bounding box center [292, 129] width 173 height 22
paste input "text"
type input "******"
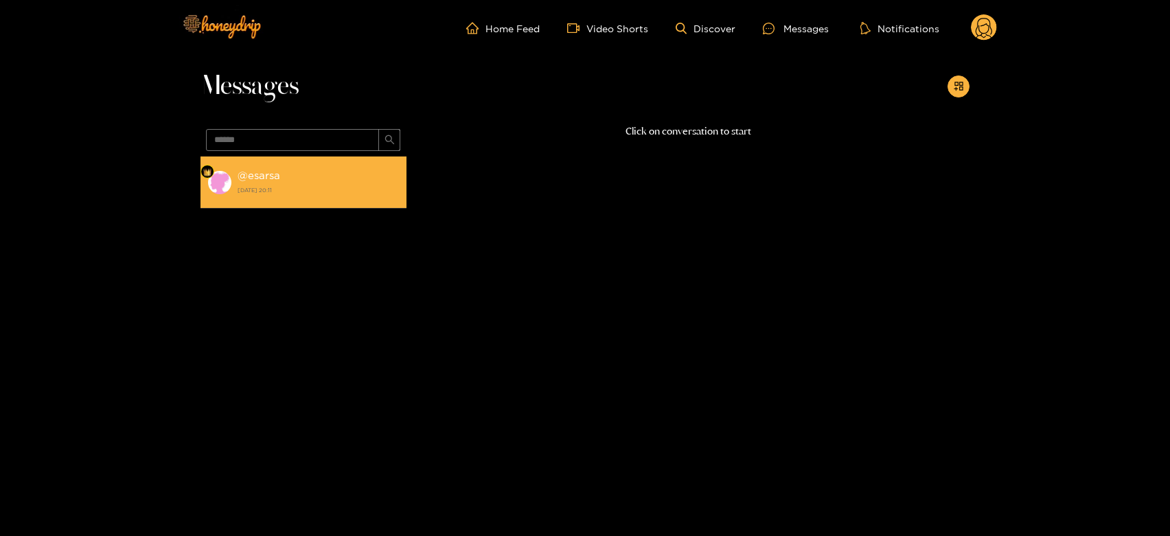
click at [269, 205] on li "@ esarsa 16 September 2025 20:11" at bounding box center [303, 183] width 206 height 52
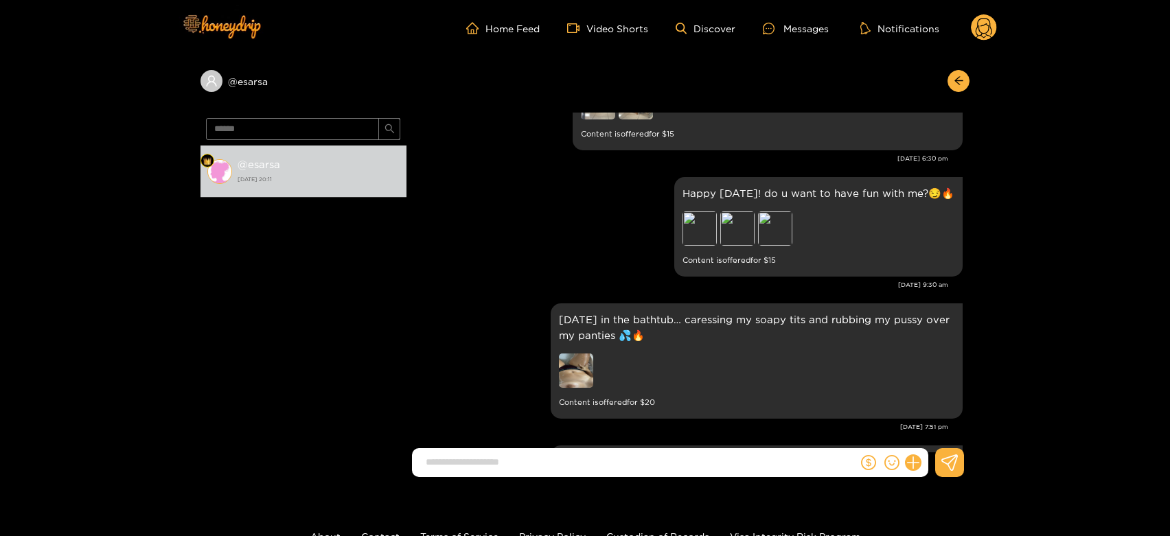
scroll to position [2309, 0]
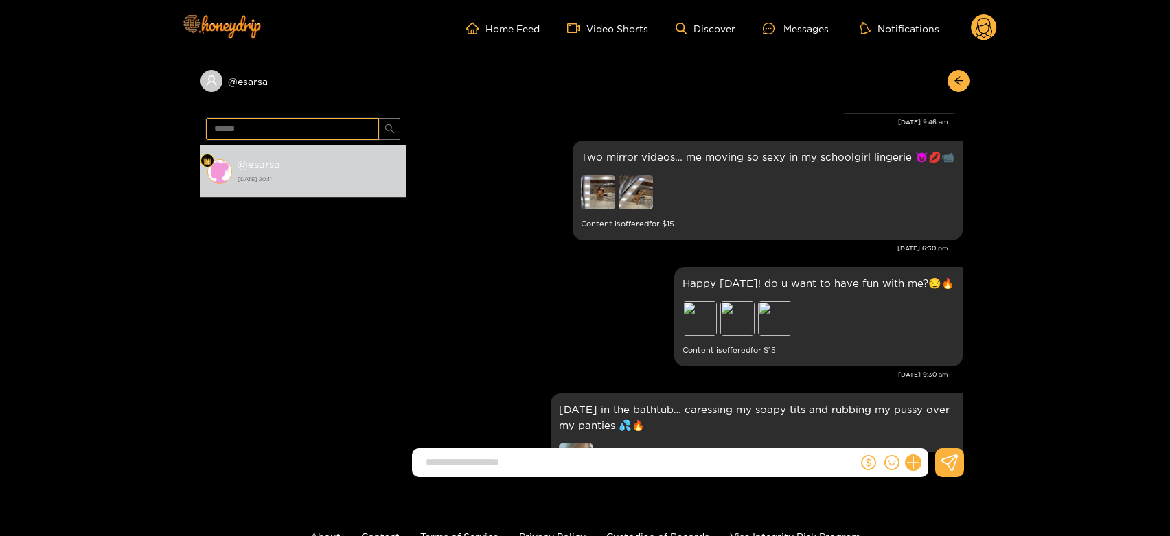
click at [281, 128] on input "******" at bounding box center [292, 129] width 173 height 22
click at [978, 25] on icon at bounding box center [983, 30] width 16 height 24
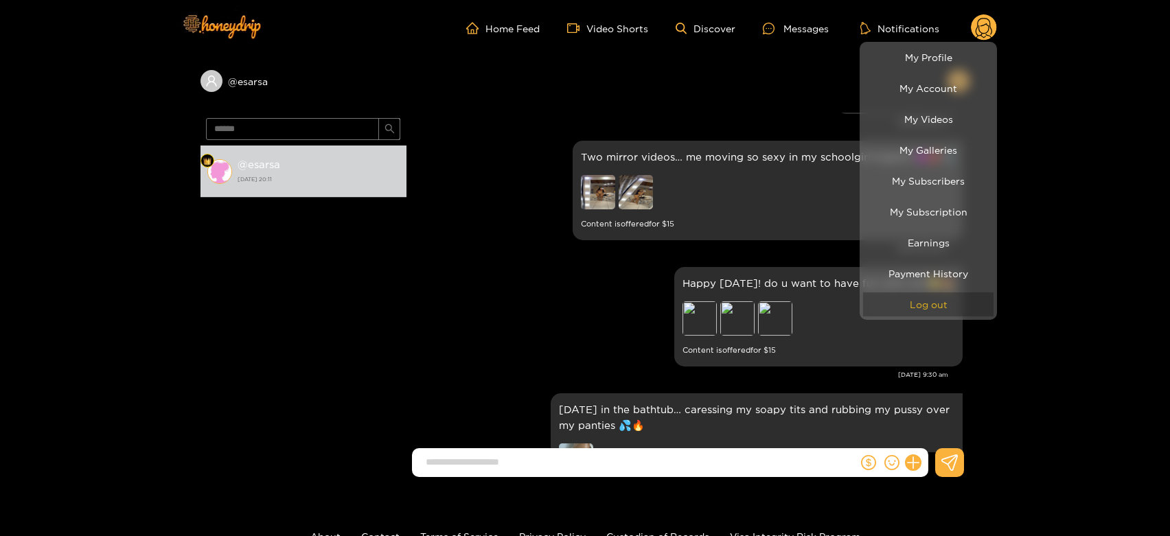
click at [950, 312] on button "Log out" at bounding box center [928, 304] width 130 height 24
